Goal: Transaction & Acquisition: Purchase product/service

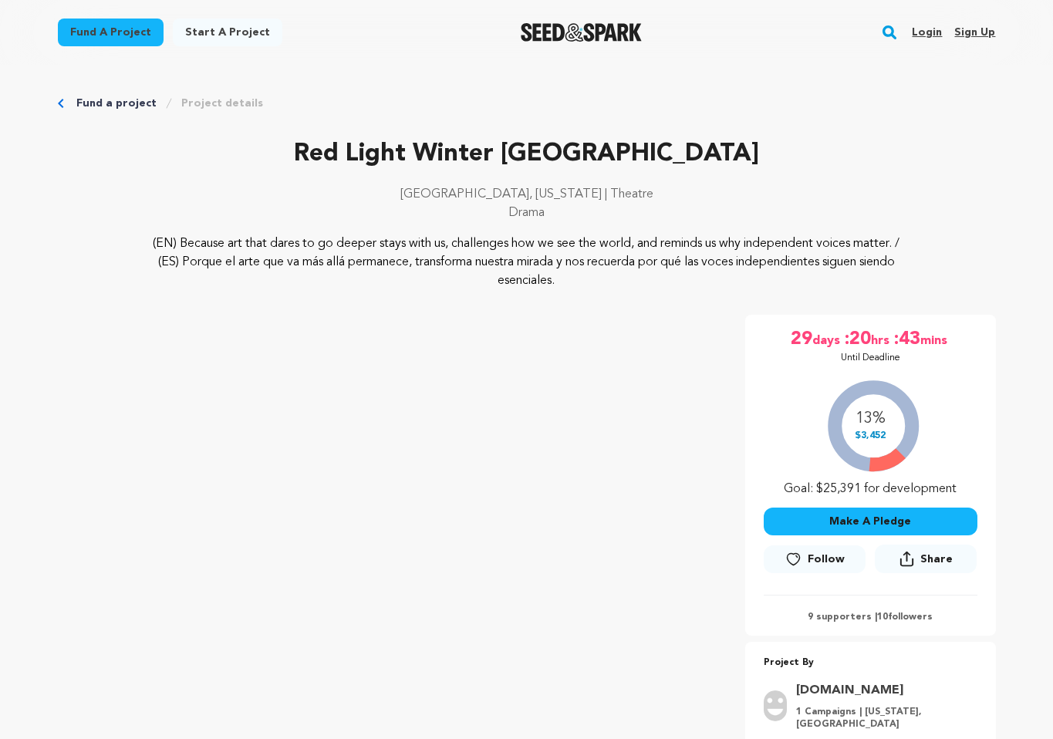
click at [939, 282] on div "(EN) Because art that dares to go deeper stays with us, challenges how we see t…" at bounding box center [527, 262] width 938 height 56
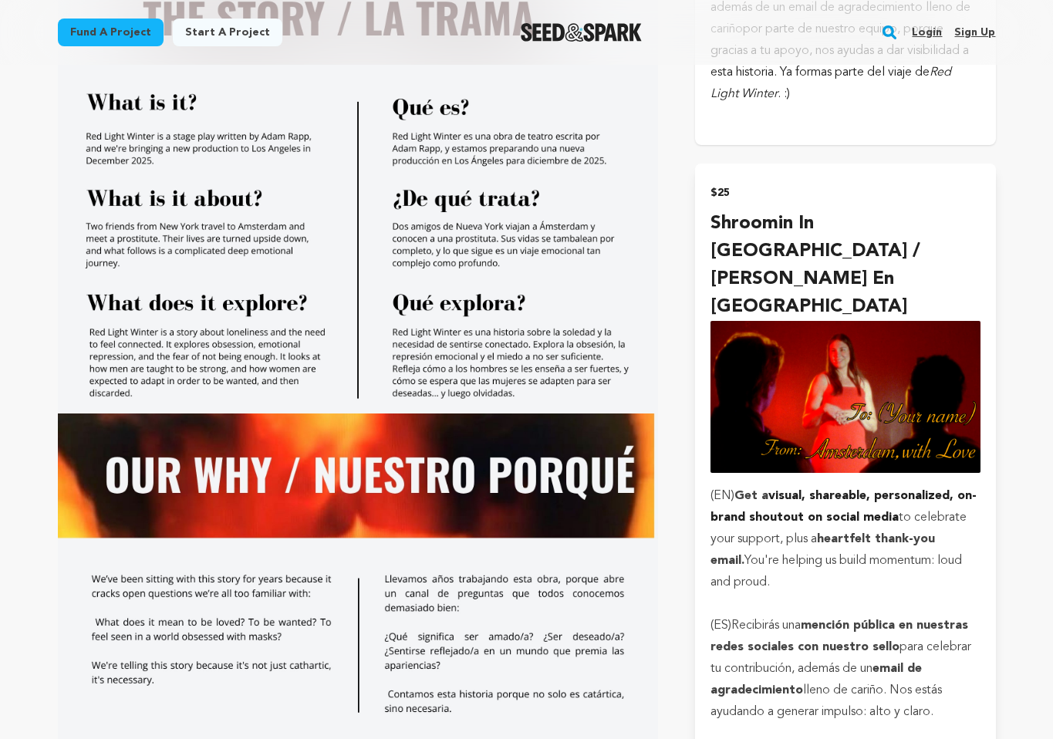
scroll to position [1479, 0]
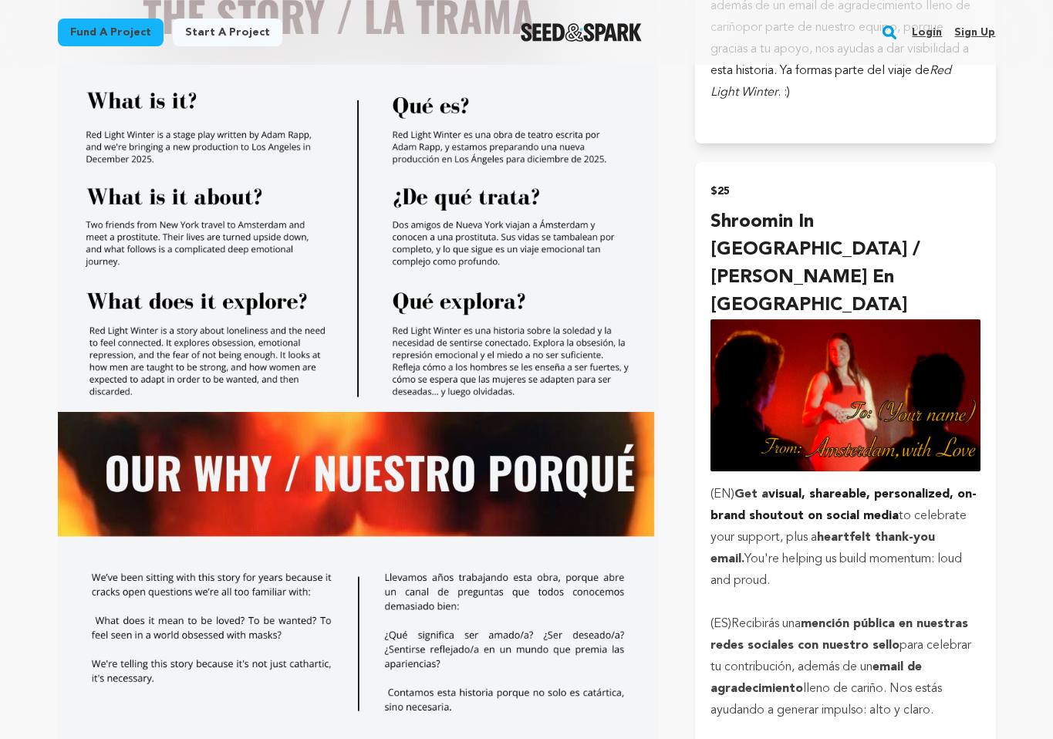
drag, startPoint x: 740, startPoint y: 434, endPoint x: 816, endPoint y: 470, distance: 83.8
click at [816, 484] on p "(EN) Get a visual, shareable, personalized, on-brand shoutout on social media t…" at bounding box center [844, 538] width 269 height 108
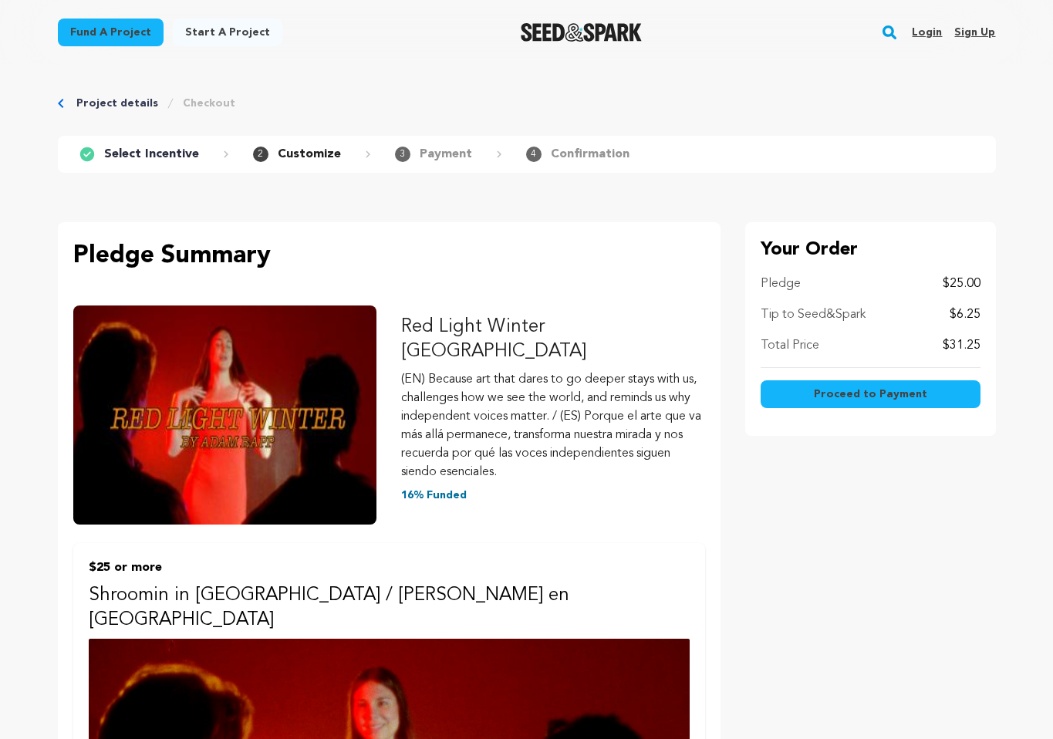
click at [843, 398] on span "Proceed to Payment" at bounding box center [870, 393] width 113 height 15
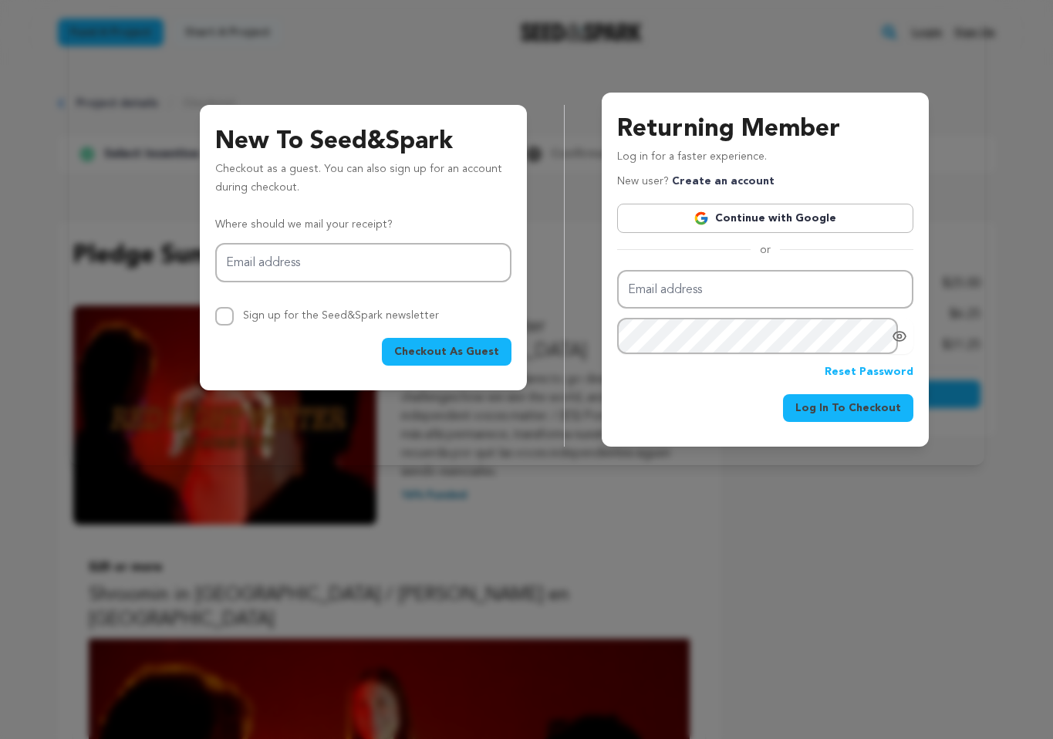
click at [472, 405] on div "New To Seed&Spark Checkout as a guest. You can also sign up for an account duri…" at bounding box center [527, 257] width 878 height 379
click at [491, 432] on div "New To Seed&Spark Checkout as a guest. You can also sign up for an account duri…" at bounding box center [527, 257] width 878 height 379
click at [300, 71] on div "New To Seed&Spark Checkout as a guest. You can also sign up for an account duri…" at bounding box center [527, 257] width 878 height 379
